Goal: Task Accomplishment & Management: Manage account settings

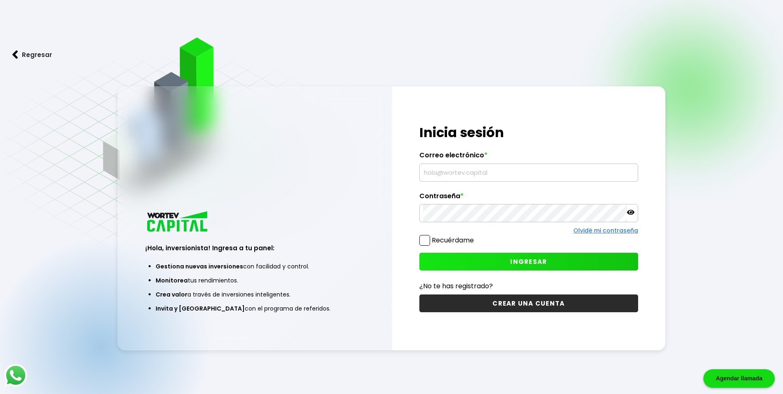
click at [475, 171] on input "text" at bounding box center [528, 172] width 211 height 17
type input "[EMAIL_ADDRESS][DOMAIN_NAME]"
click at [536, 260] on span "INGRESAR" at bounding box center [528, 261] width 37 height 9
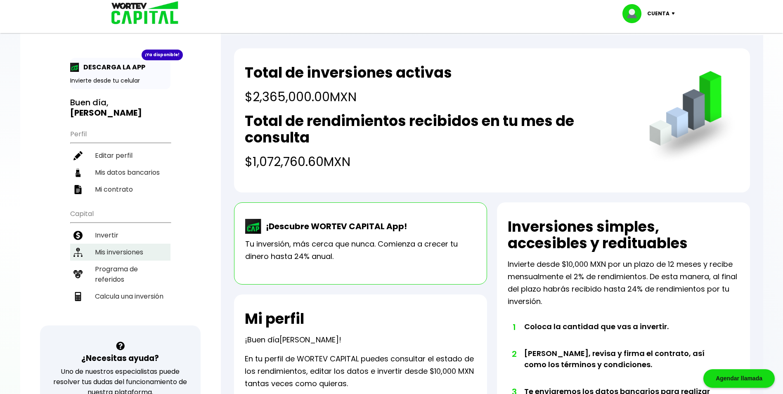
click at [121, 244] on li "Mis inversiones" at bounding box center [120, 252] width 100 height 17
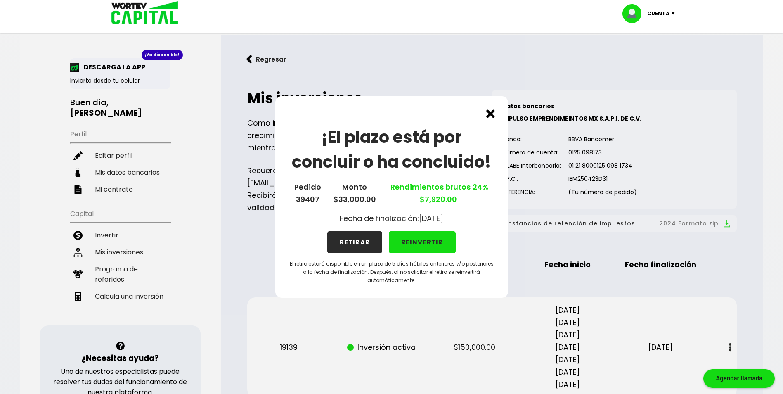
click at [429, 240] on button "REINVERTIR" at bounding box center [422, 242] width 67 height 22
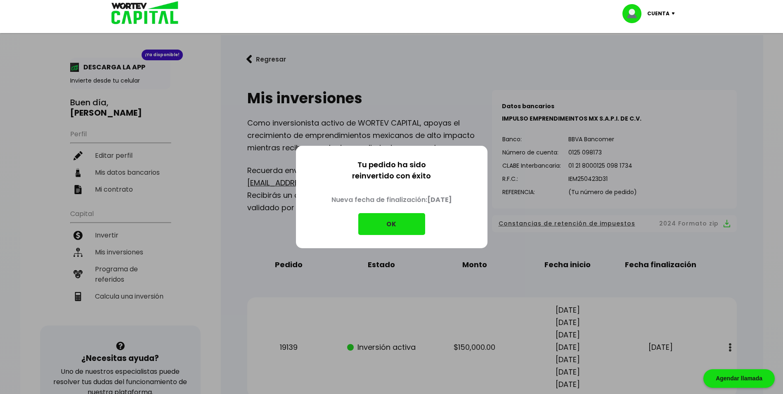
click at [393, 224] on button "OK" at bounding box center [391, 224] width 67 height 22
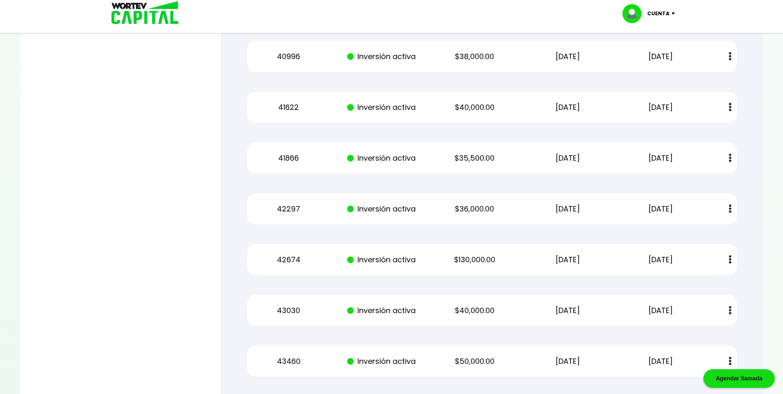
scroll to position [3126, 0]
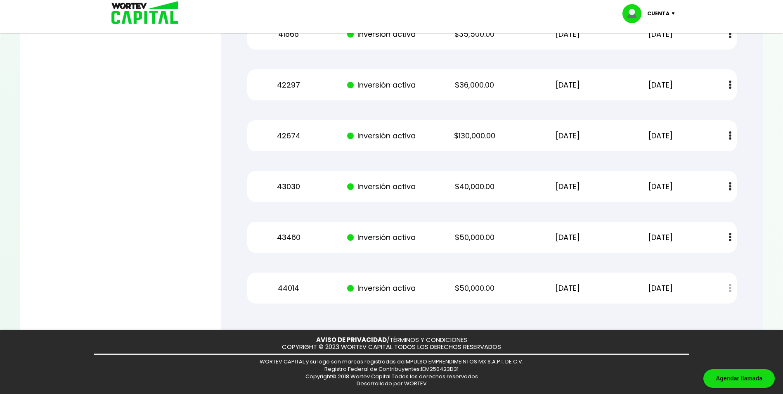
click at [389, 389] on div "AVISO DE PRIVACIDAD / TÉRMINOS Y CONDICIONES COPYRIGHT © 2023 WORTEV CAPITAL TO…" at bounding box center [391, 362] width 783 height 64
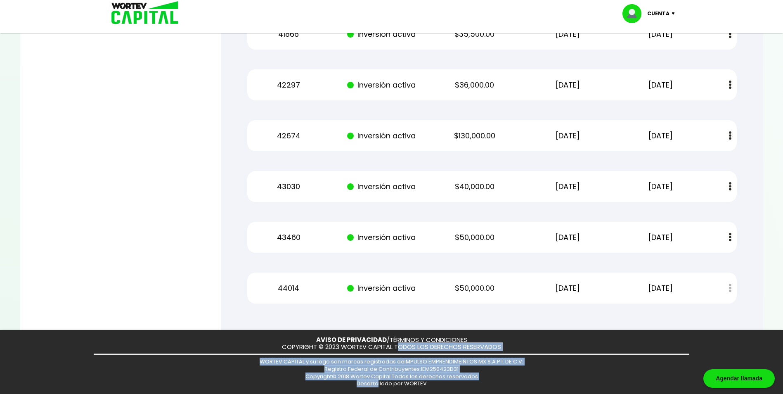
drag, startPoint x: 379, startPoint y: 387, endPoint x: 402, endPoint y: 332, distance: 59.7
click at [402, 332] on div "AVISO DE PRIVACIDAD / TÉRMINOS Y CONDICIONES COPYRIGHT © 2023 WORTEV CAPITAL TO…" at bounding box center [391, 362] width 783 height 64
click at [592, 368] on div "AVISO DE PRIVACIDAD / TÉRMINOS Y CONDICIONES COPYRIGHT © 2023 WORTEV CAPITAL TO…" at bounding box center [391, 362] width 783 height 64
